Goal: Task Accomplishment & Management: Manage account settings

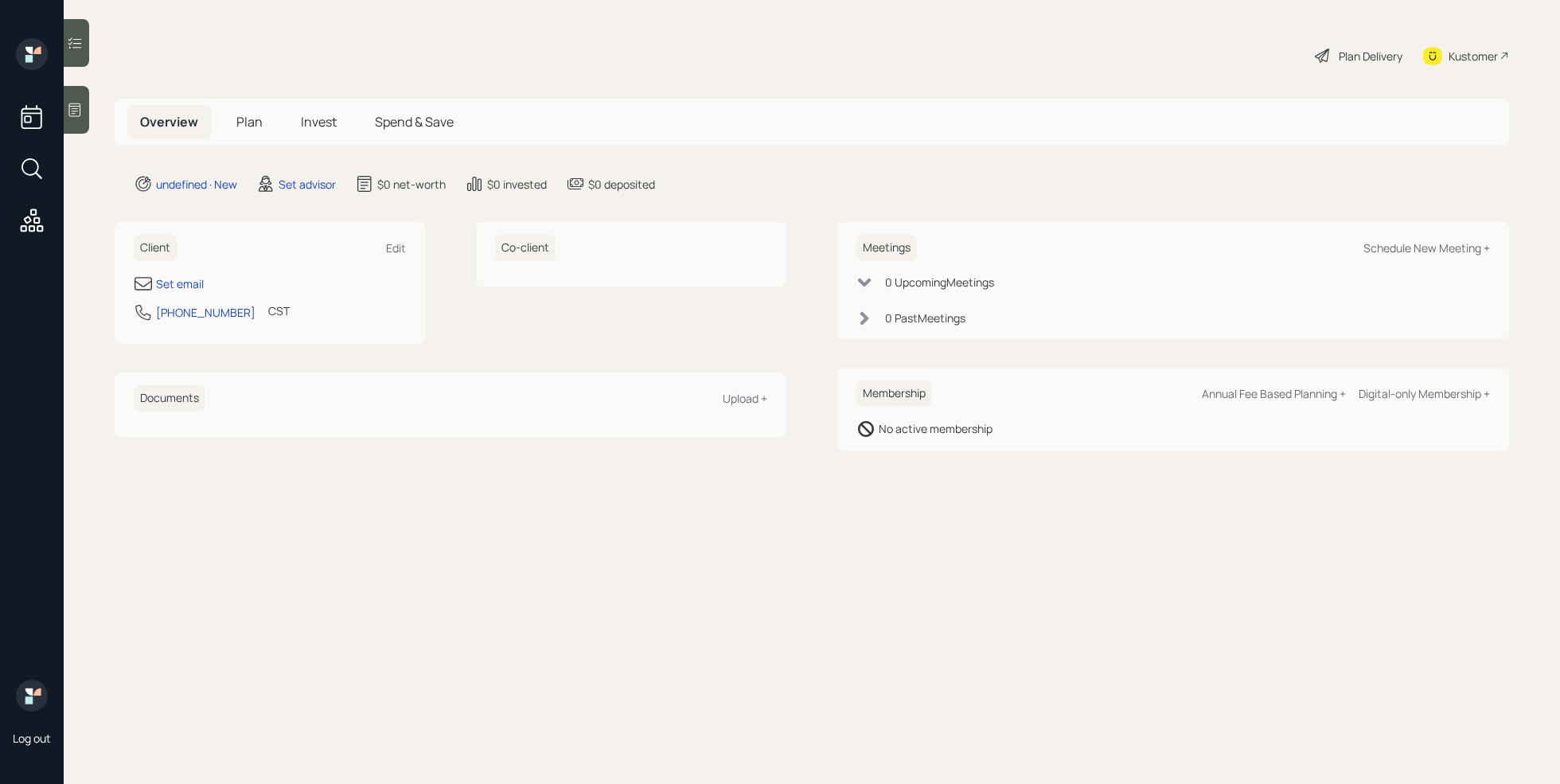
click at [75, 119] on div at bounding box center [76, 109] width 25 height 48
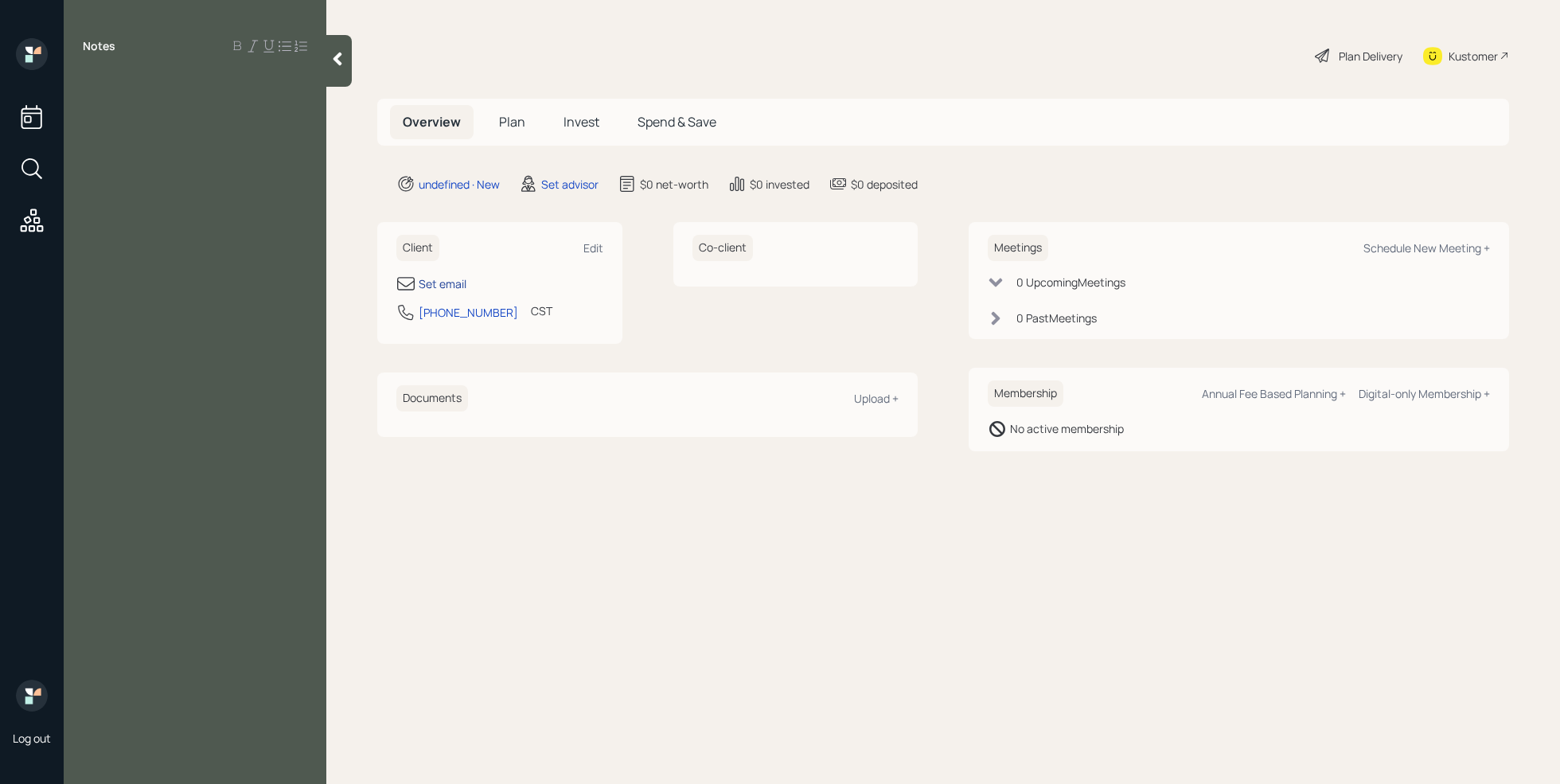
click at [432, 281] on div "Set email" at bounding box center [442, 284] width 48 height 17
select select "America/[GEOGRAPHIC_DATA]"
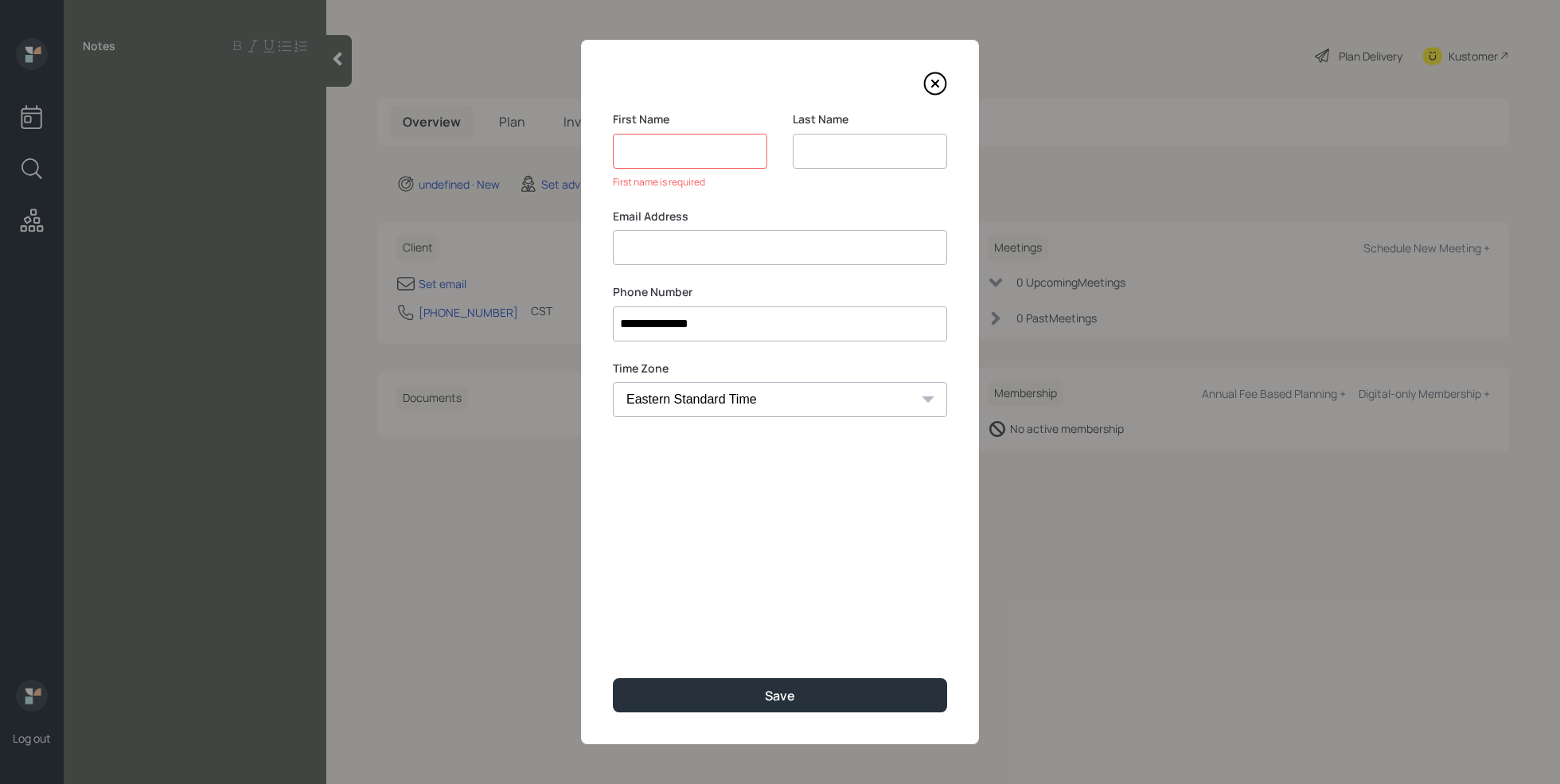
click at [682, 224] on div "Email Address" at bounding box center [780, 236] width 335 height 57
type input "[EMAIL_ADDRESS][DOMAIN_NAME]"
click at [682, 147] on input at bounding box center [690, 150] width 154 height 35
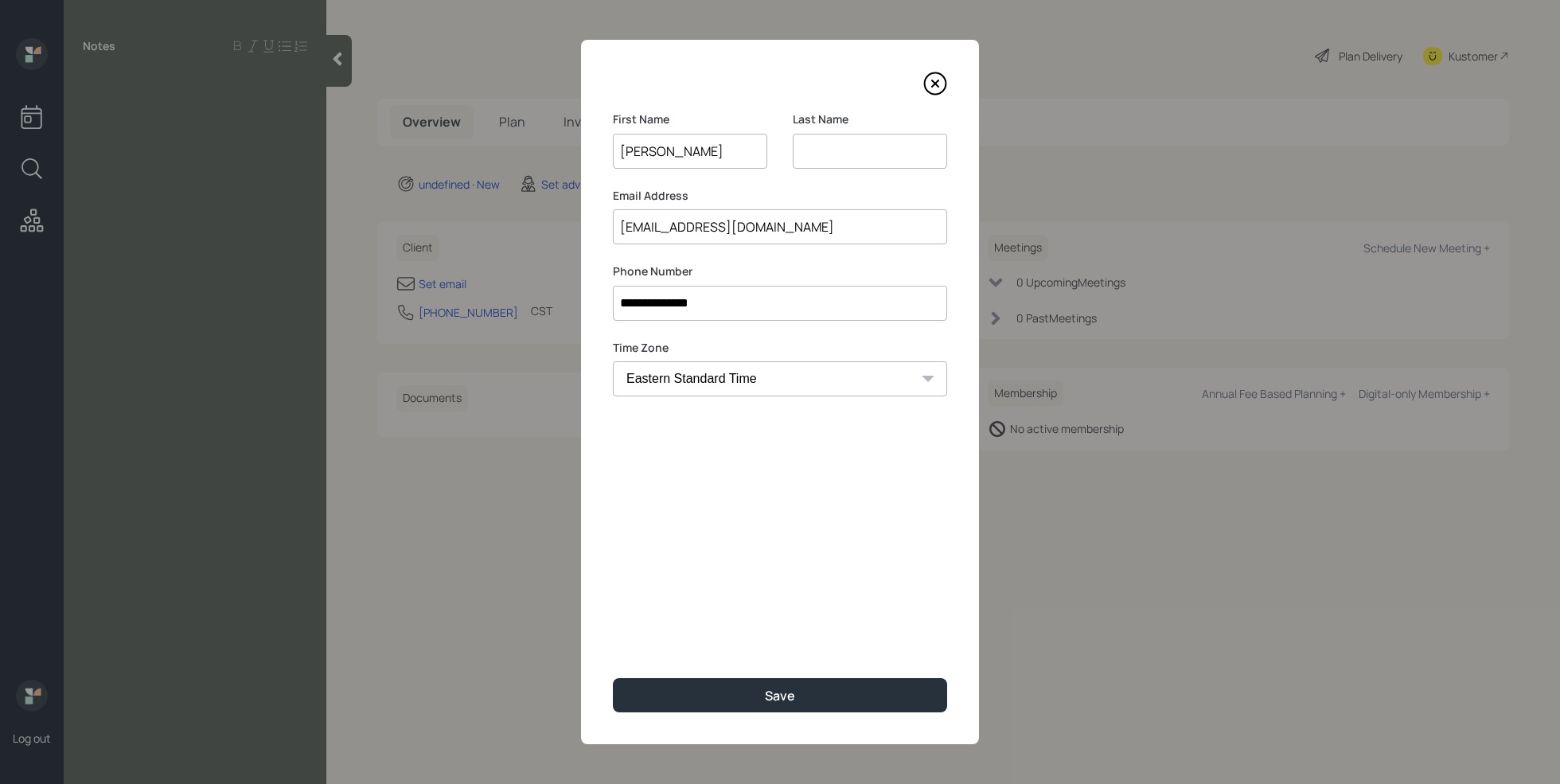
type input "[PERSON_NAME]"
click at [850, 147] on input at bounding box center [869, 150] width 154 height 35
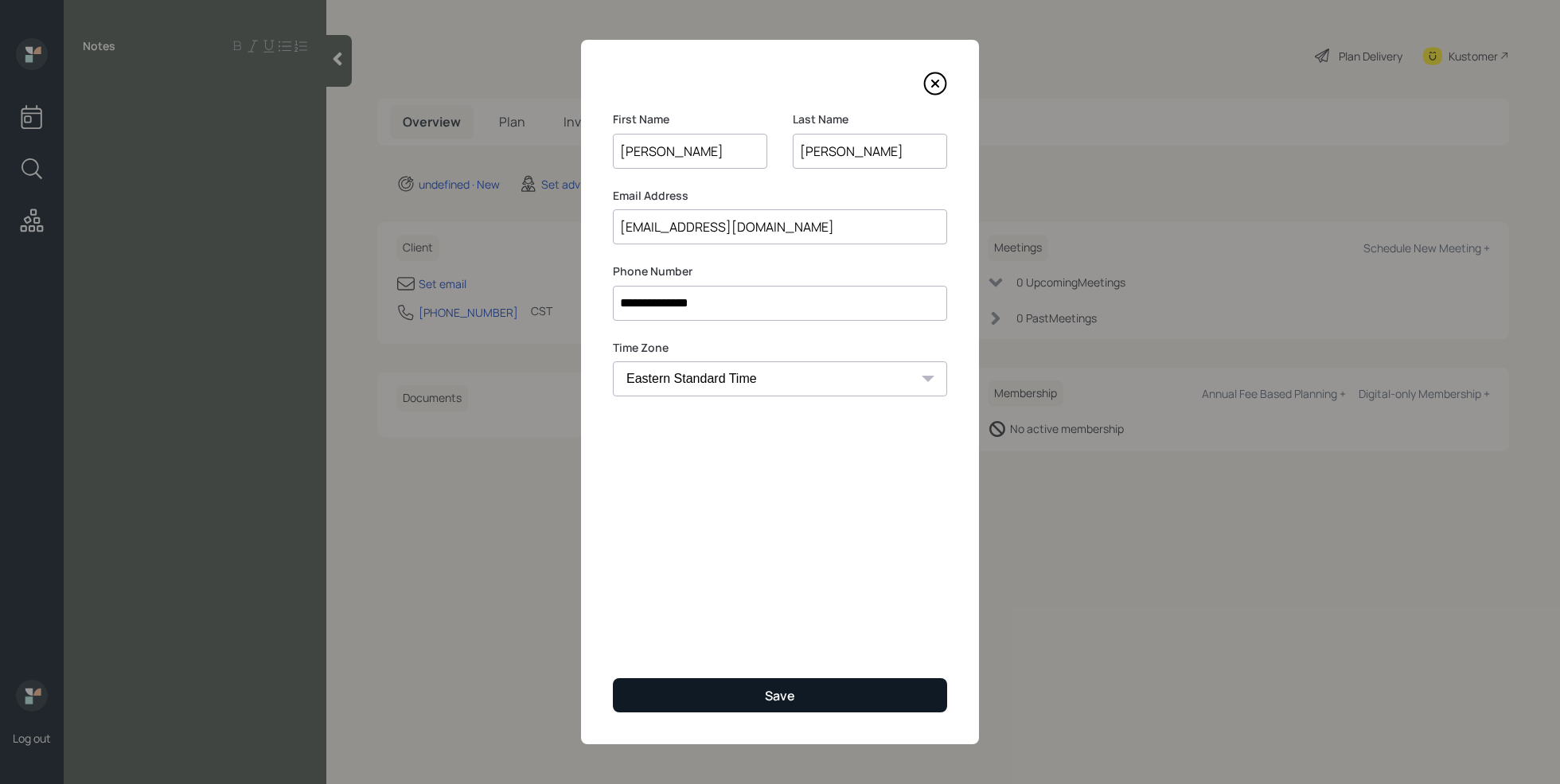
type input "[PERSON_NAME]"
click at [756, 694] on button "Save" at bounding box center [780, 694] width 335 height 35
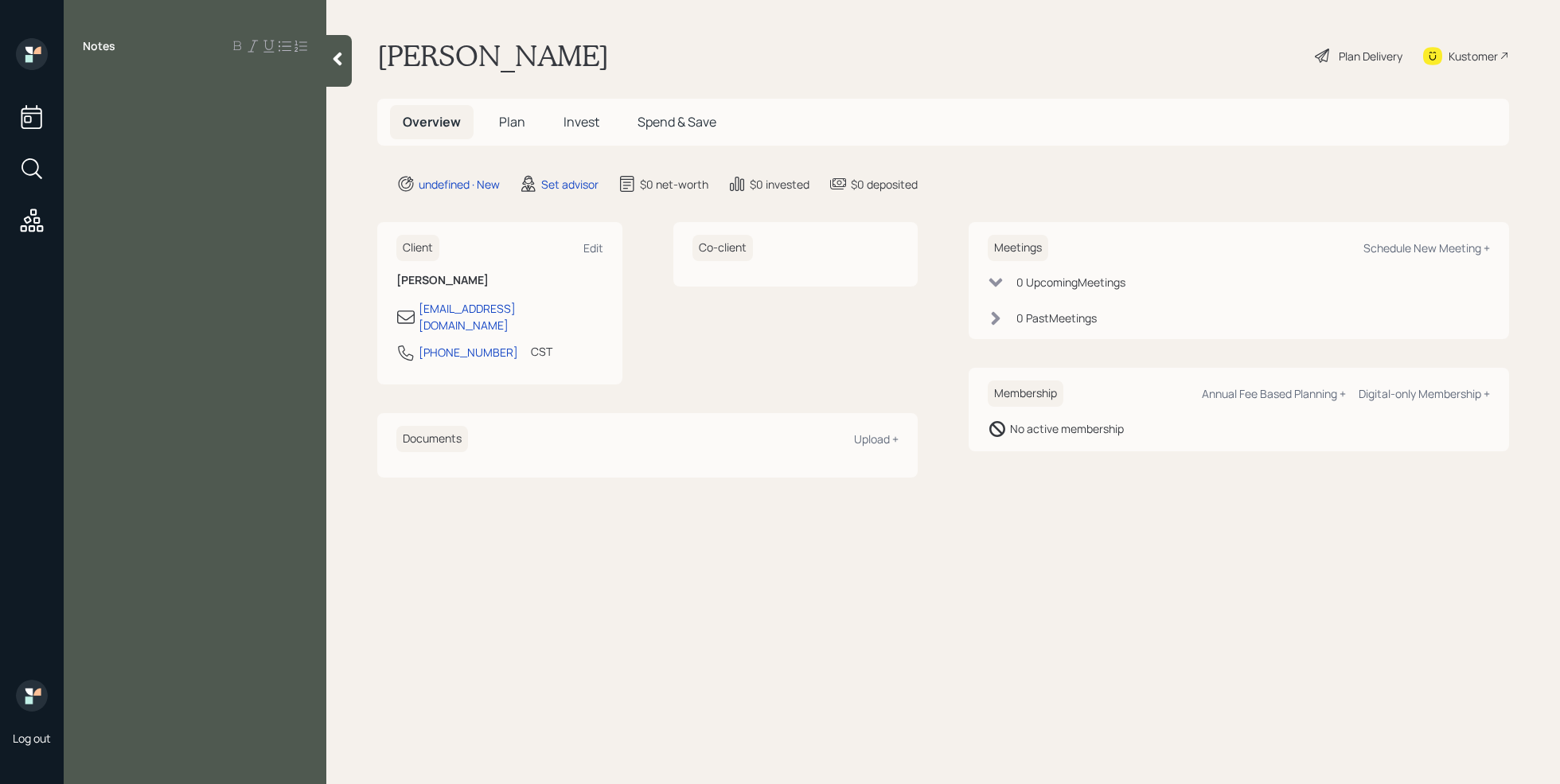
click at [167, 157] on div "Notes" at bounding box center [194, 401] width 263 height 726
click at [107, 80] on div at bounding box center [195, 81] width 224 height 18
click at [129, 115] on div "401k" at bounding box center [195, 117] width 224 height 18
click at [99, 80] on div at bounding box center [195, 81] width 224 height 18
click at [128, 135] on div "401k-" at bounding box center [195, 135] width 224 height 18
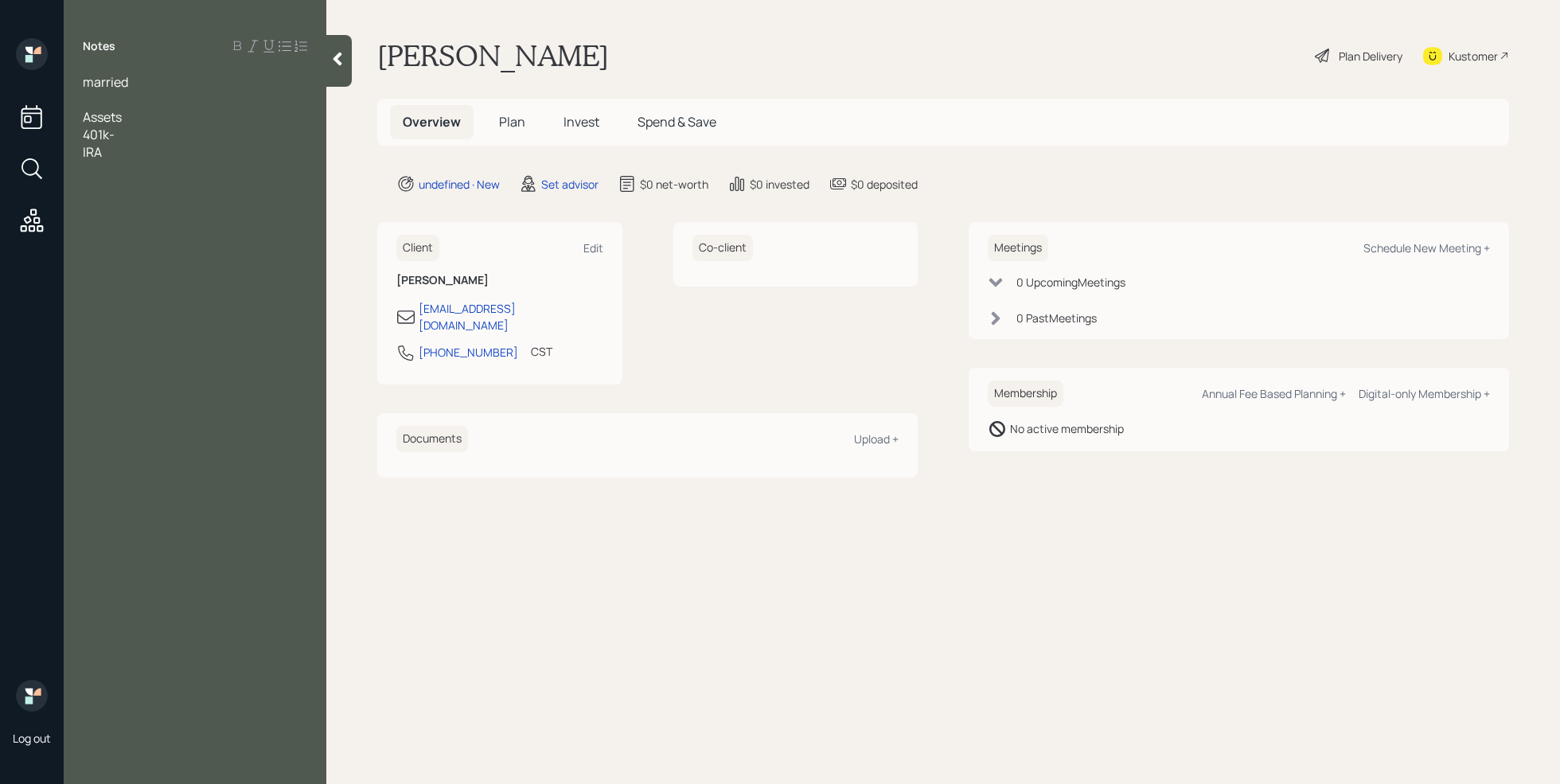
click at [109, 97] on div at bounding box center [195, 99] width 224 height 18
click at [121, 135] on div "401k-" at bounding box center [195, 135] width 224 height 18
click at [83, 135] on span "401k (current employer)- 250k" at bounding box center [171, 135] width 177 height 18
click at [168, 155] on div "husband 401k (current employer)- 250k" at bounding box center [195, 143] width 224 height 35
click at [131, 169] on div "IRA" at bounding box center [195, 169] width 224 height 18
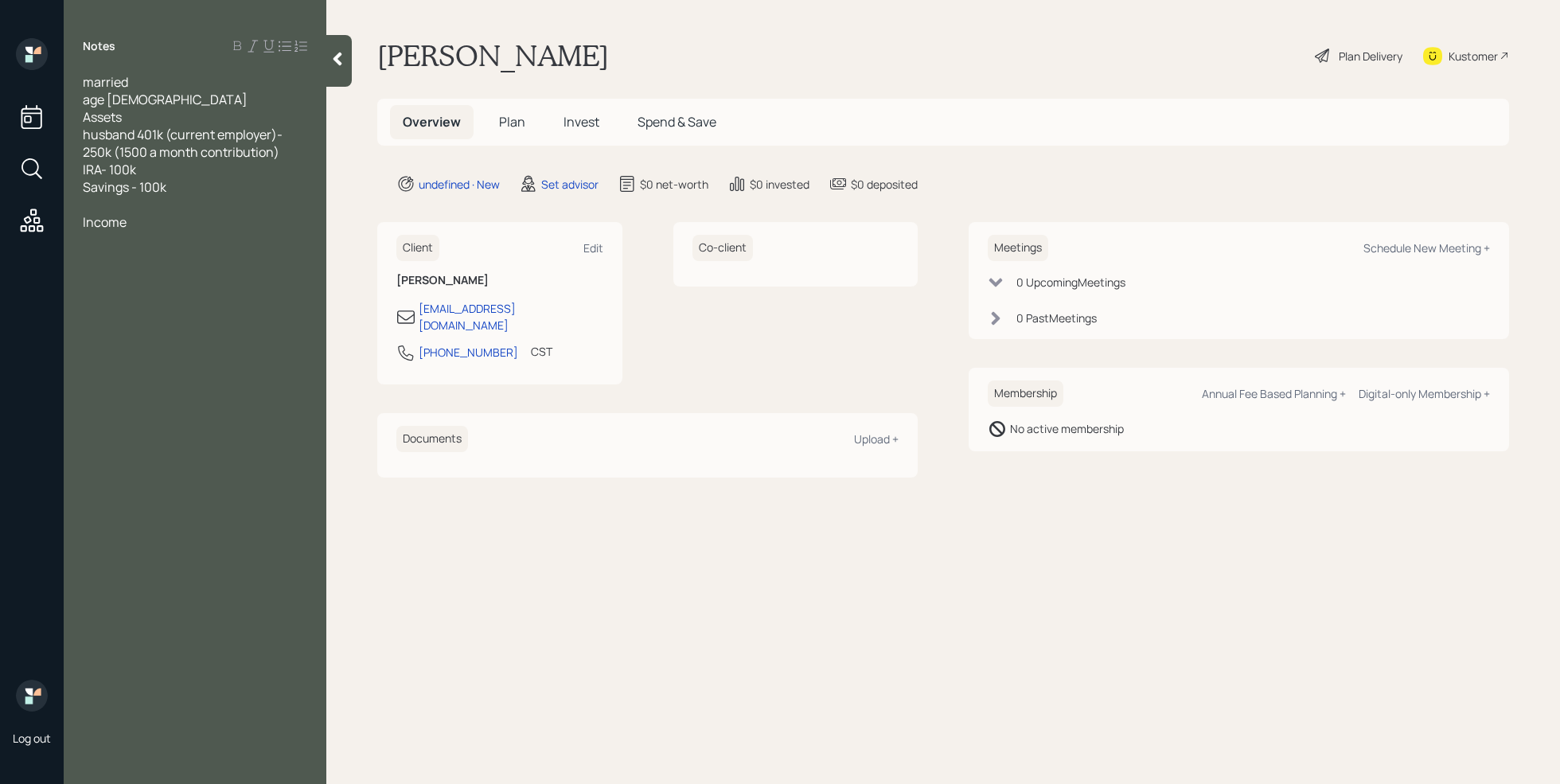
click at [112, 205] on div at bounding box center [195, 204] width 224 height 18
click at [143, 84] on div "married" at bounding box center [195, 81] width 224 height 18
click at [141, 249] on div at bounding box center [195, 257] width 224 height 18
click at [181, 143] on div "age [DEMOGRAPHIC_DATA]" at bounding box center [195, 151] width 224 height 18
click at [142, 265] on div "Income" at bounding box center [195, 274] width 224 height 18
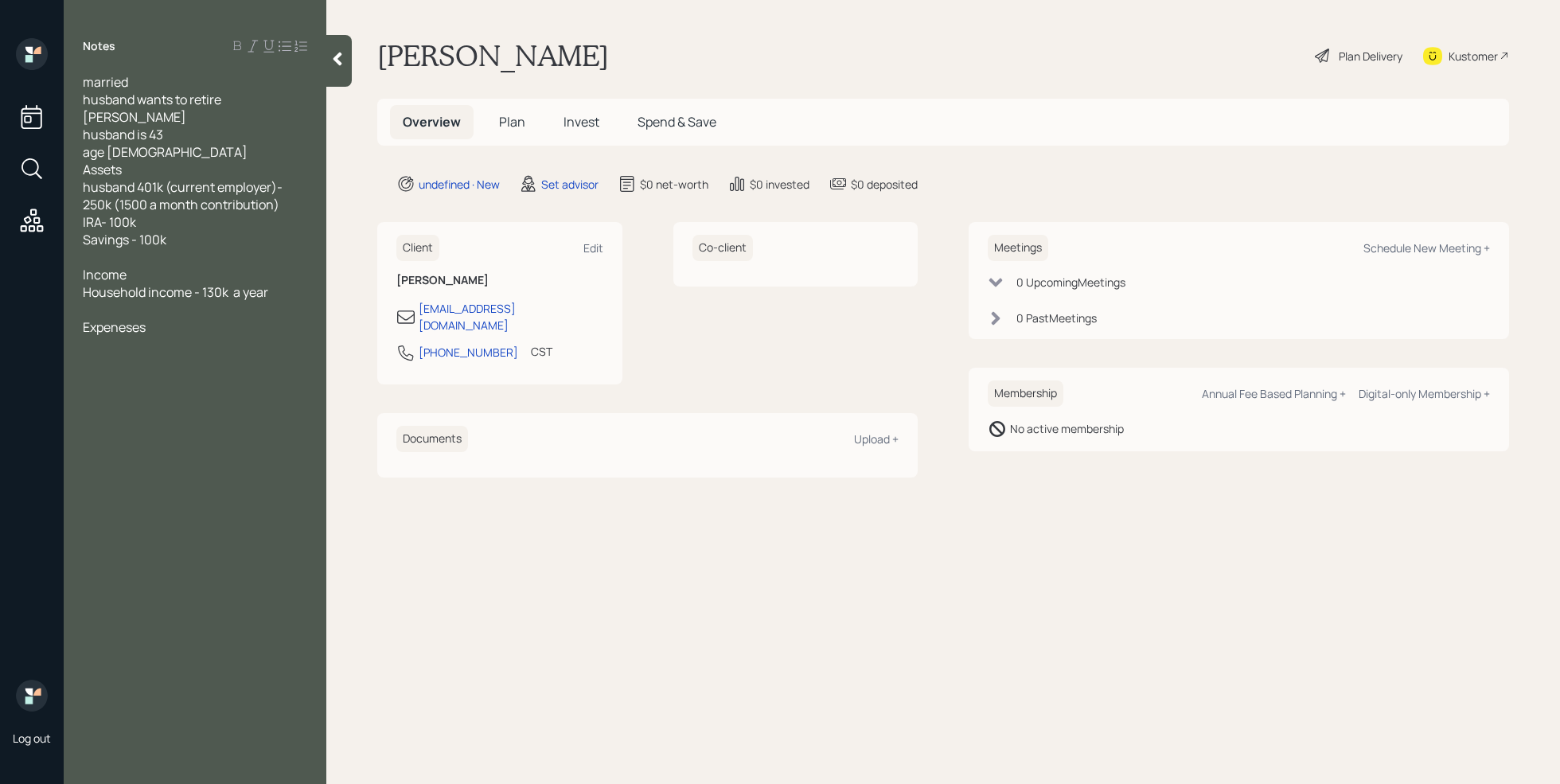
click at [126, 319] on span "Expeneses" at bounding box center [114, 327] width 63 height 18
click at [149, 319] on div "Expenses" at bounding box center [195, 327] width 224 height 18
click at [95, 371] on div at bounding box center [195, 379] width 224 height 18
click at [129, 388] on div "Liabilit" at bounding box center [195, 396] width 224 height 18
click at [109, 249] on div at bounding box center [195, 257] width 224 height 18
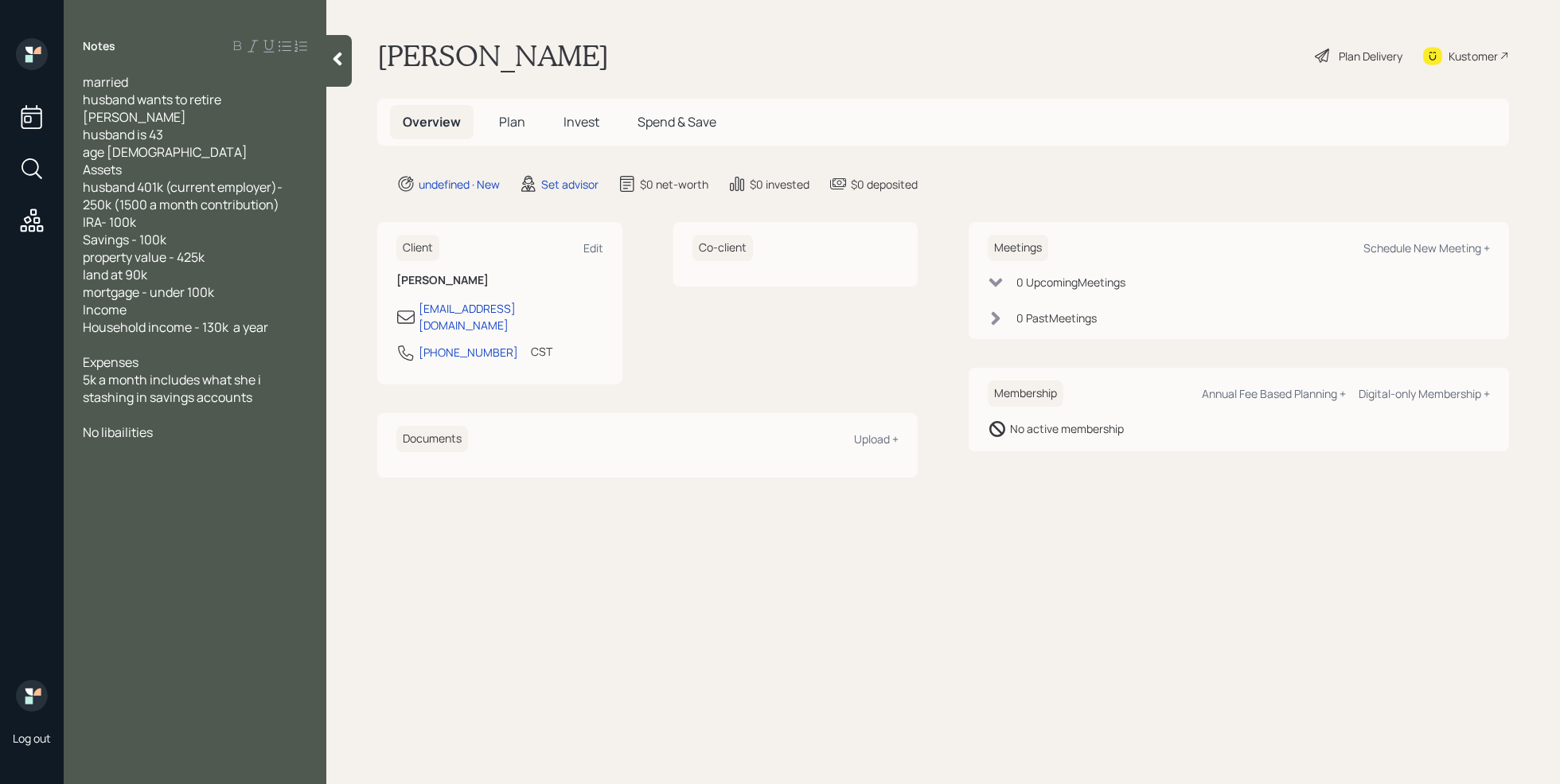
click at [237, 283] on div "mortgage - under 100k" at bounding box center [195, 292] width 224 height 18
click at [243, 283] on div "mortgage - under 100k" at bounding box center [195, 292] width 224 height 18
click at [166, 441] on div "No liabilities" at bounding box center [195, 449] width 224 height 18
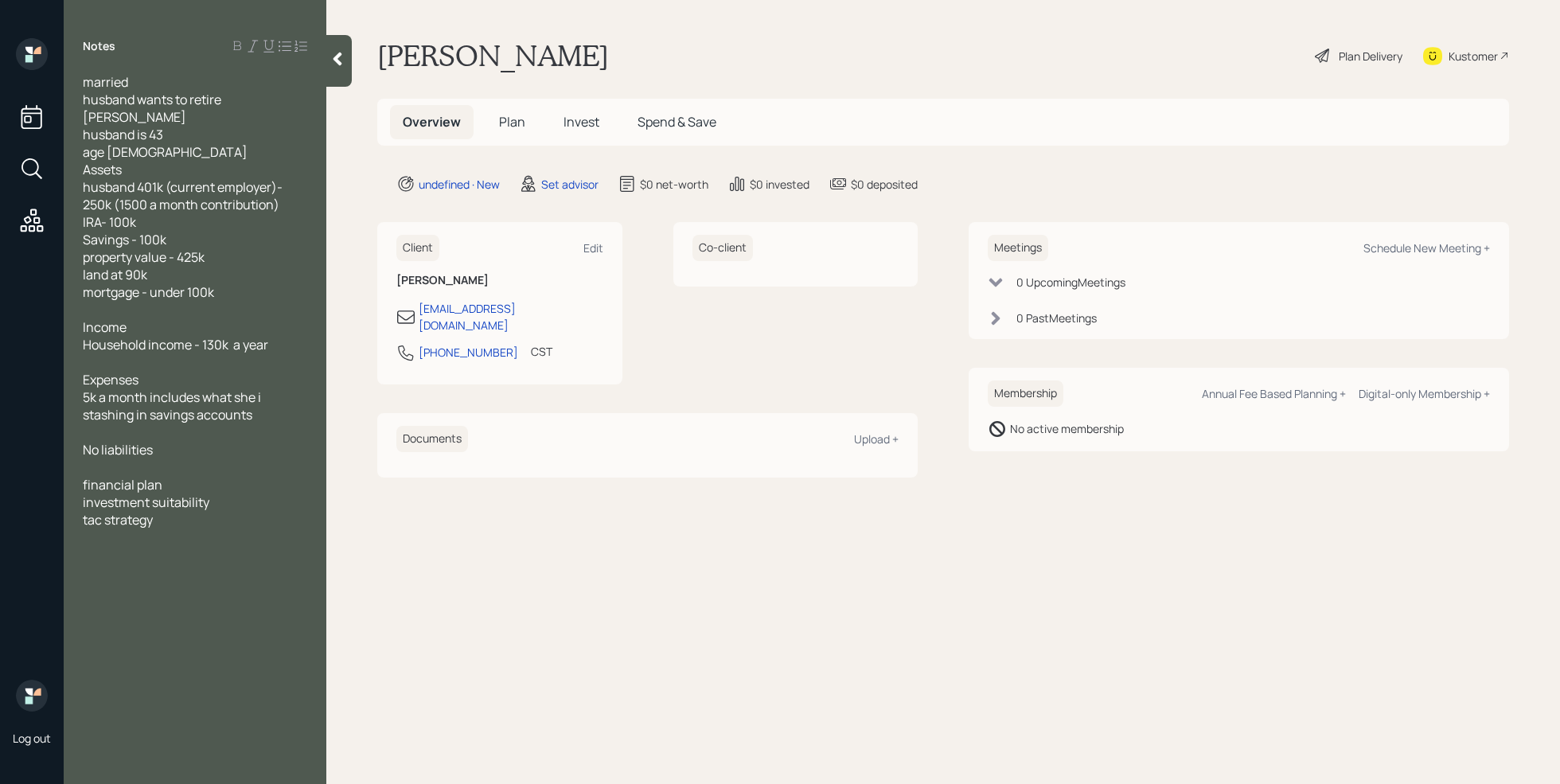
click at [100, 511] on span "tac strategy" at bounding box center [118, 520] width 70 height 18
click at [174, 511] on div "tax strategy" at bounding box center [195, 520] width 224 height 18
click at [1458, 243] on div "Schedule New Meeting +" at bounding box center [1425, 248] width 126 height 15
select select "round-[PERSON_NAME]"
